Goal: Task Accomplishment & Management: Manage account settings

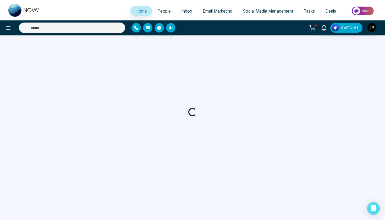
click at [370, 27] on img "button" at bounding box center [371, 27] width 9 height 9
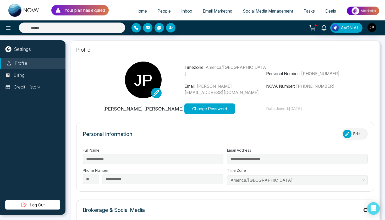
click at [374, 26] on img "button" at bounding box center [371, 27] width 9 height 9
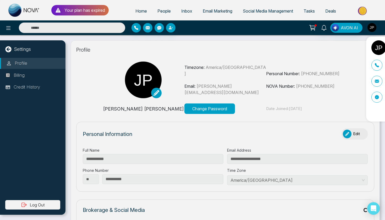
type input "**********"
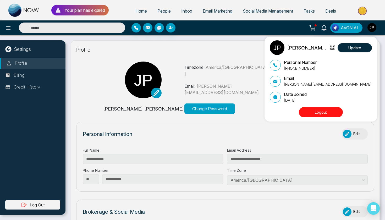
click at [325, 115] on button "Logout" at bounding box center [321, 112] width 44 height 10
